Goal: Information Seeking & Learning: Find specific fact

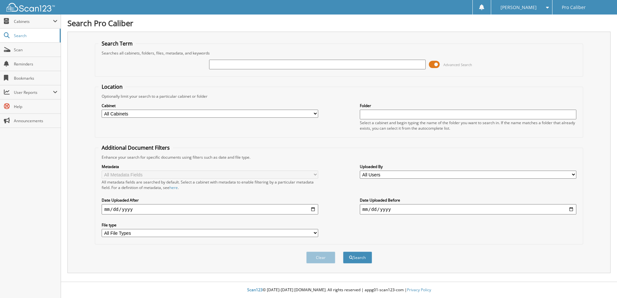
click at [243, 63] on input "text" at bounding box center [317, 65] width 216 height 10
click at [434, 66] on span at bounding box center [434, 65] width 11 height 10
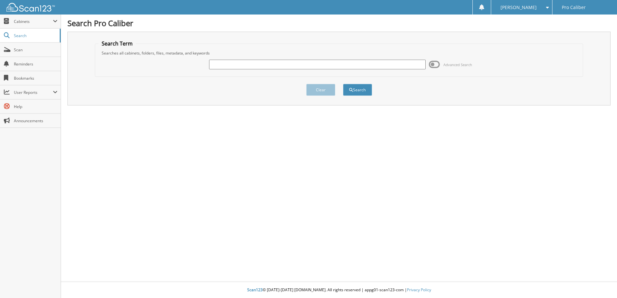
click at [327, 69] on input "text" at bounding box center [317, 65] width 216 height 10
type input "RIUSLAND SAV"
click at [343, 84] on button "Search" at bounding box center [357, 90] width 29 height 12
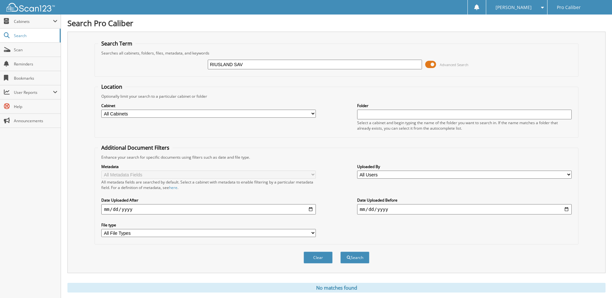
click at [434, 64] on span at bounding box center [430, 65] width 11 height 10
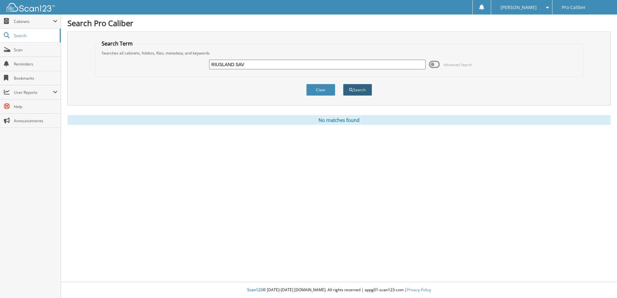
click at [351, 88] on span "submit" at bounding box center [351, 90] width 4 height 4
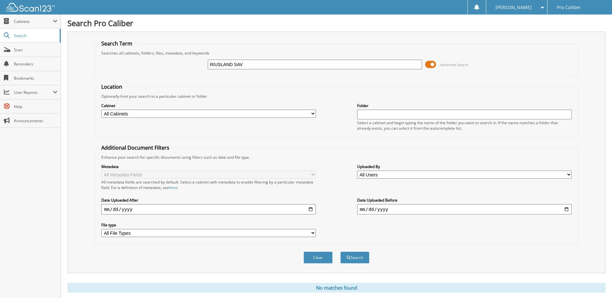
drag, startPoint x: 0, startPoint y: 0, endPoint x: 215, endPoint y: 66, distance: 224.8
click at [215, 65] on input "RIUSLAND SAV" at bounding box center [315, 65] width 215 height 10
type input "RUSLAND SAV"
click at [340, 252] on button "Search" at bounding box center [354, 258] width 29 height 12
click at [430, 65] on span at bounding box center [430, 65] width 11 height 10
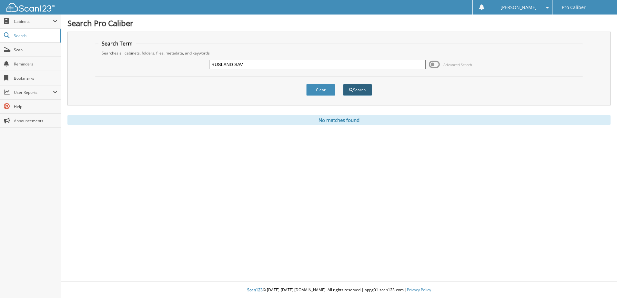
click at [351, 89] on span "submit" at bounding box center [351, 90] width 4 height 4
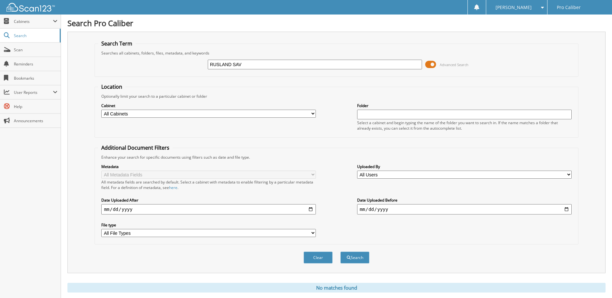
click at [230, 65] on input "RUSLAND SAV" at bounding box center [315, 65] width 215 height 10
type input "[PERSON_NAME]"
click at [340, 252] on button "Search" at bounding box center [354, 258] width 29 height 12
click at [431, 64] on span at bounding box center [430, 65] width 11 height 10
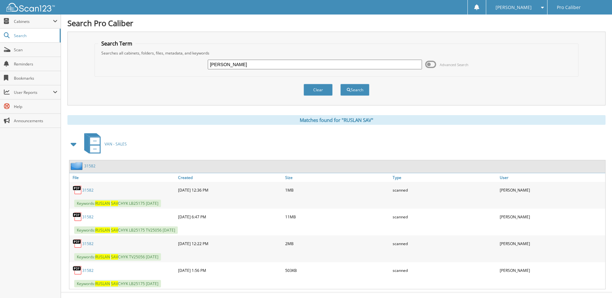
click at [91, 165] on link "31582" at bounding box center [89, 165] width 11 height 5
